Goal: Browse casually

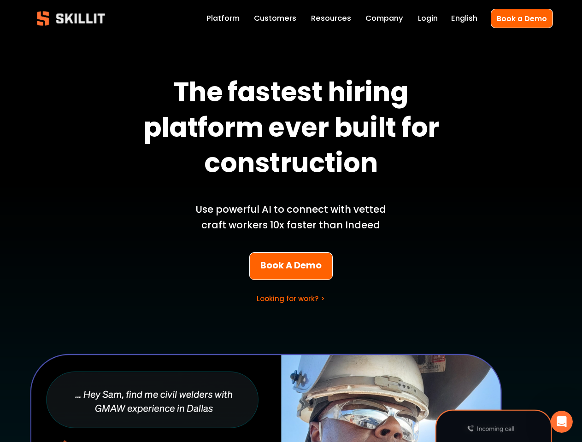
click at [291, 221] on p "Use powerful AI to connect with vetted craft workers 10x faster than Indeed" at bounding box center [290, 217] width 215 height 31
click at [561, 422] on icon "Open Intercom Messenger" at bounding box center [561, 422] width 15 height 15
